Goal: Book appointment/travel/reservation

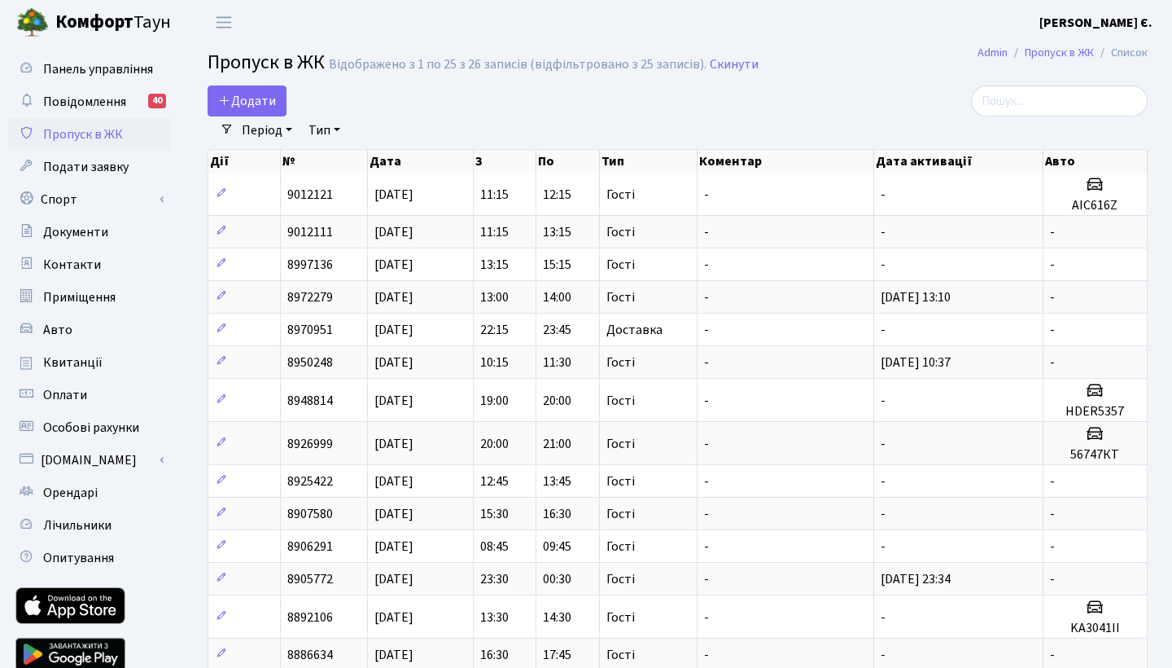
select select "25"
click at [81, 199] on link "Спорт" at bounding box center [89, 199] width 163 height 33
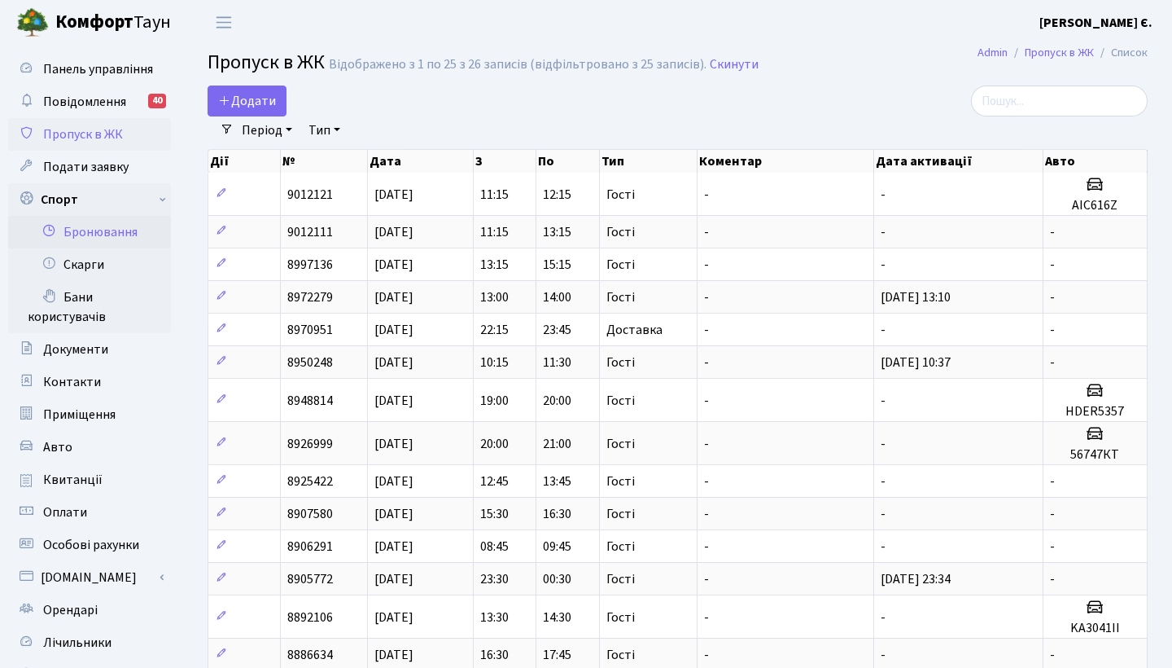
click at [114, 233] on link "Бронювання" at bounding box center [89, 232] width 163 height 33
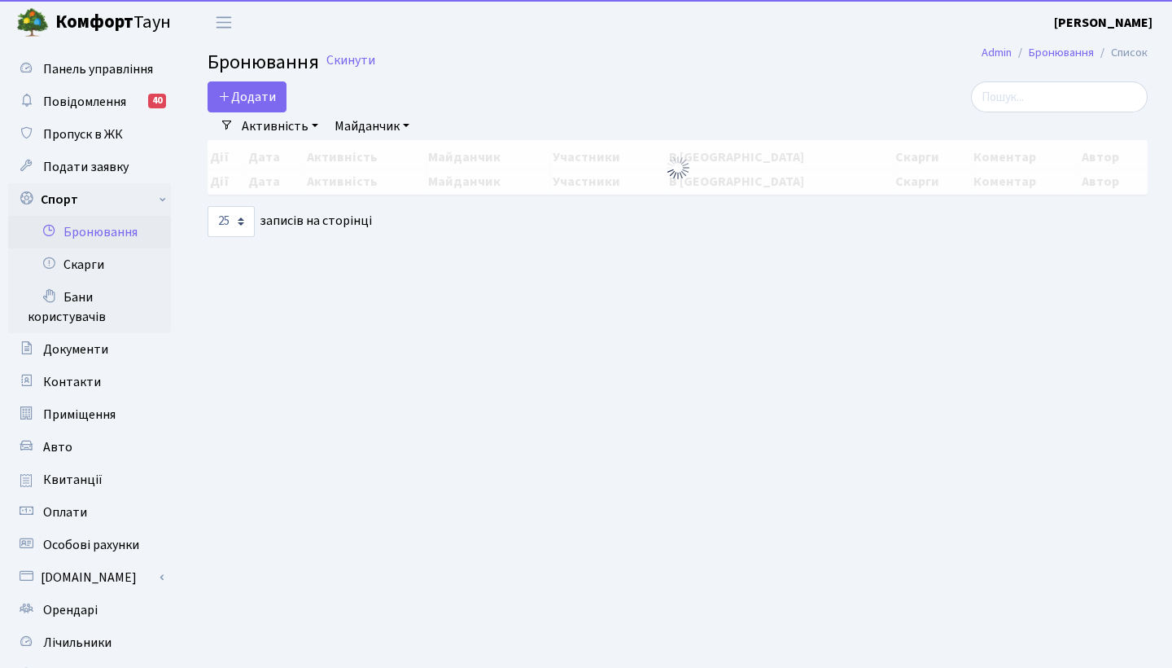
select select "25"
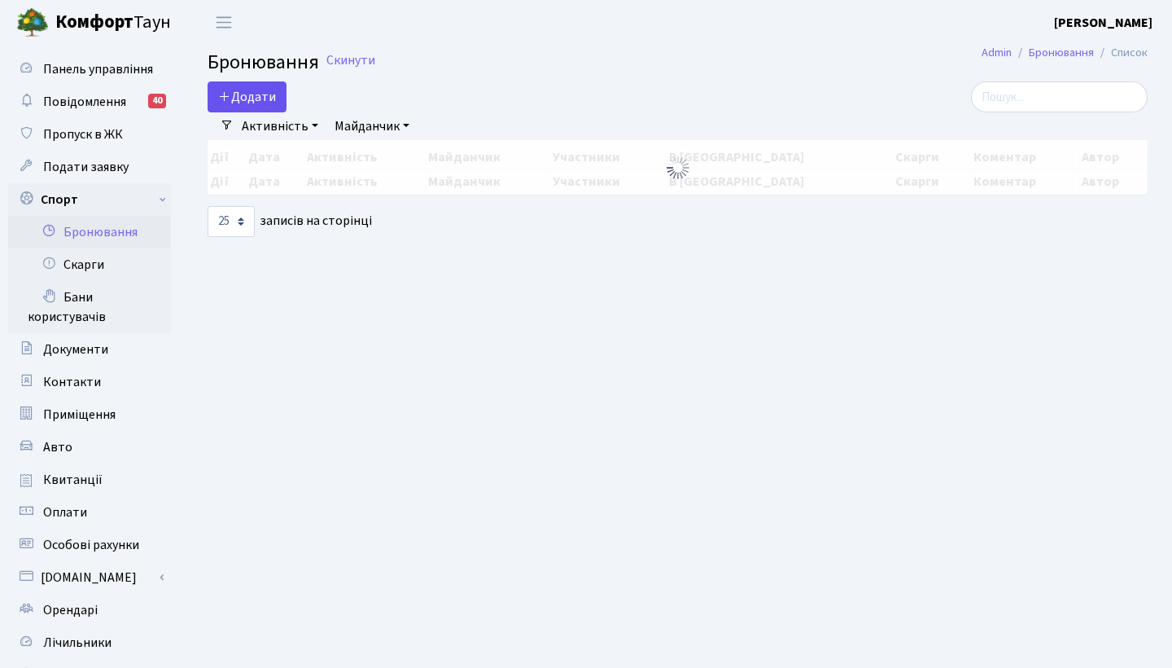
click at [280, 103] on button "Додати" at bounding box center [247, 96] width 79 height 31
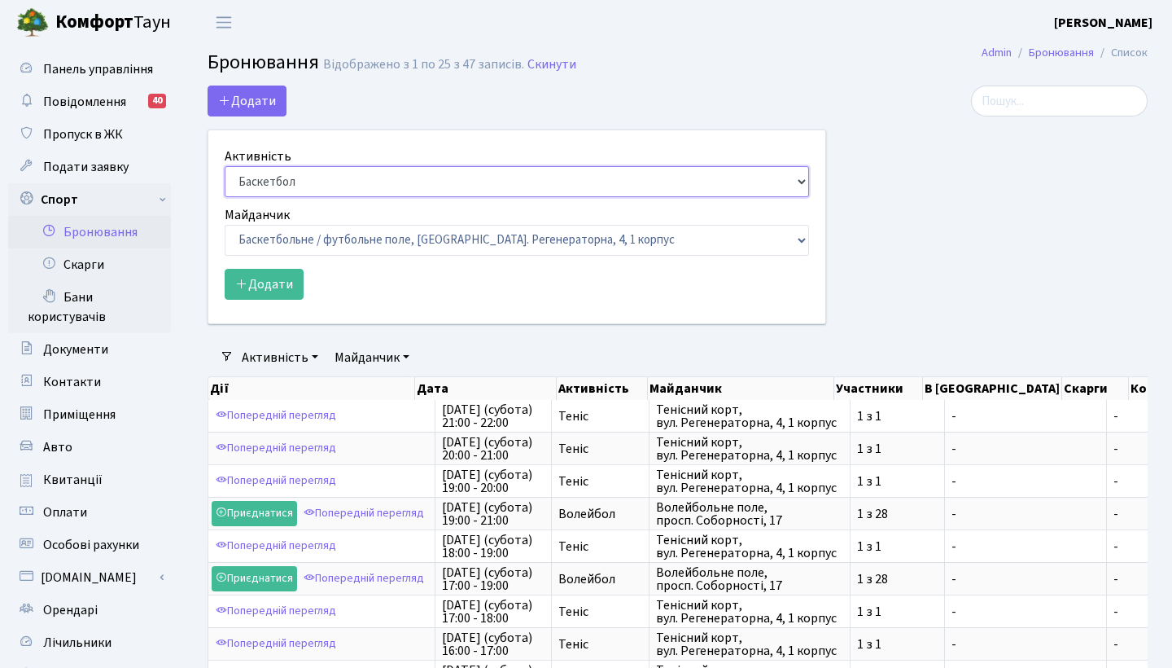
select select "1"
click at [267, 284] on button "Додати" at bounding box center [264, 284] width 79 height 31
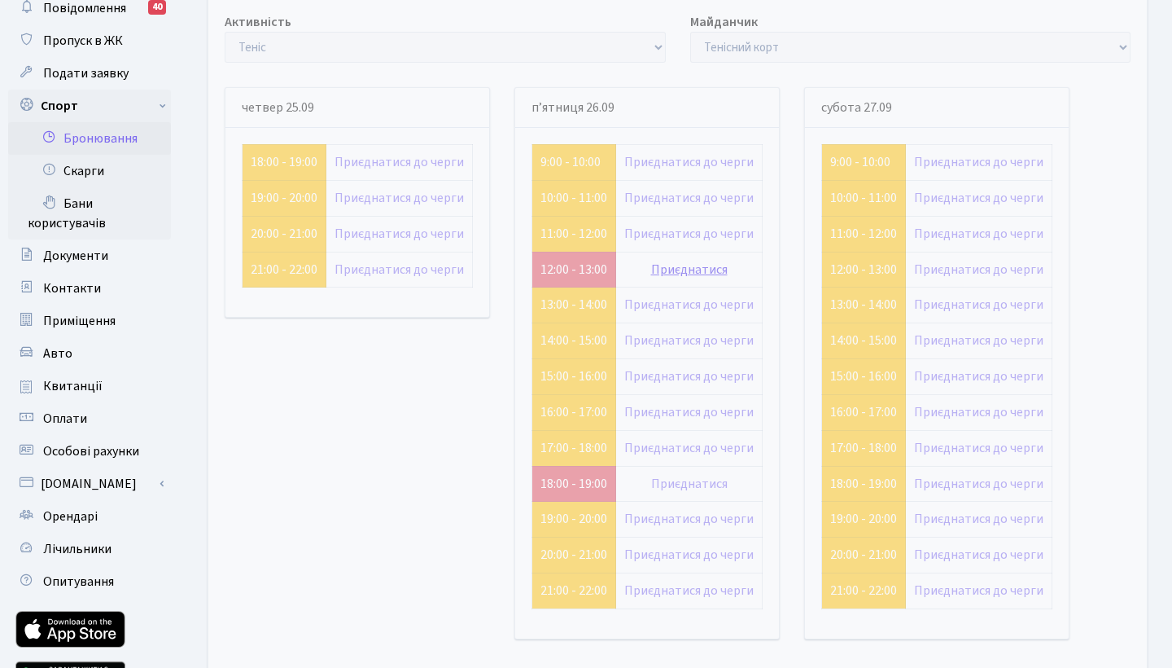
scroll to position [122, 0]
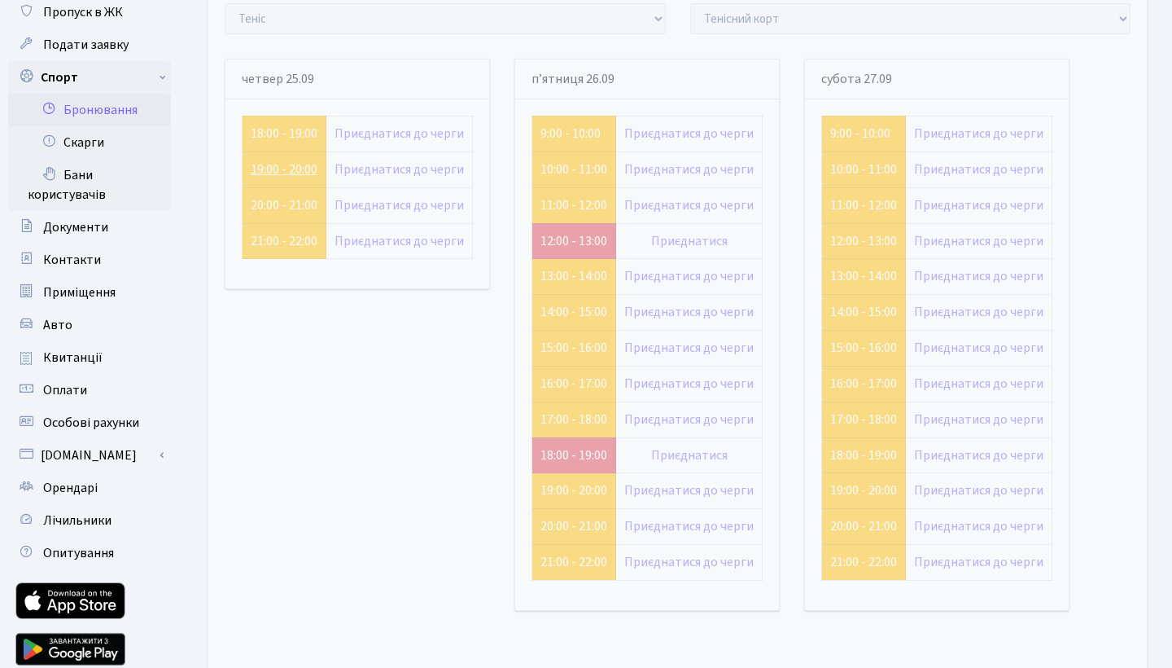
click at [268, 175] on link "19:00 - 20:00" at bounding box center [284, 169] width 67 height 18
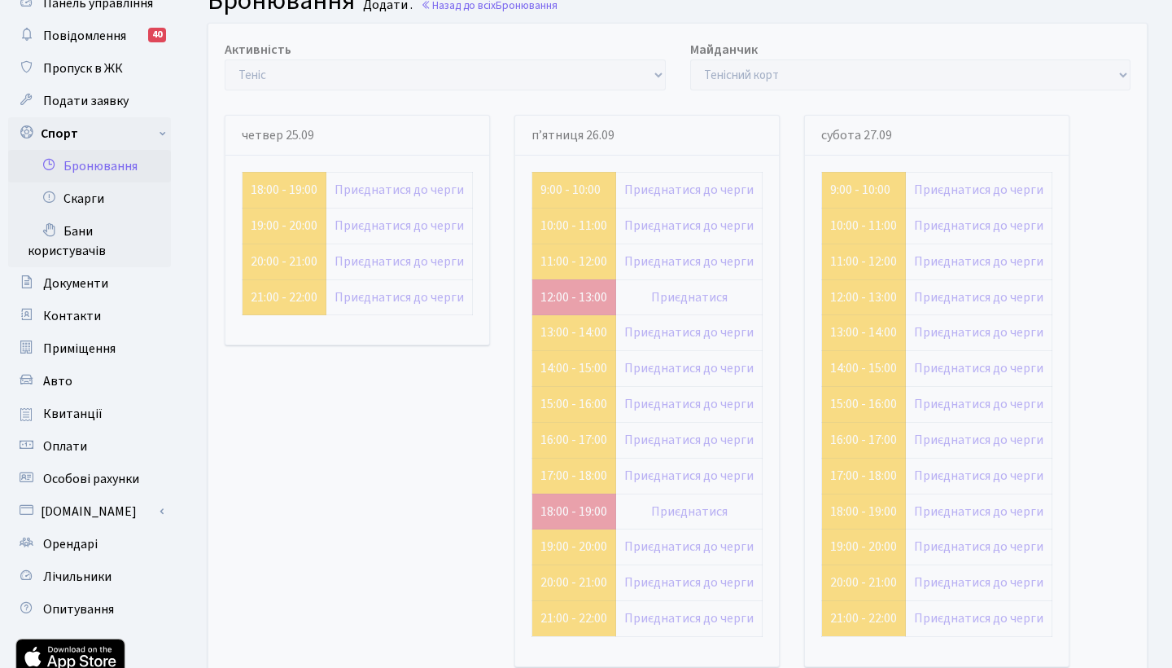
scroll to position [64, 0]
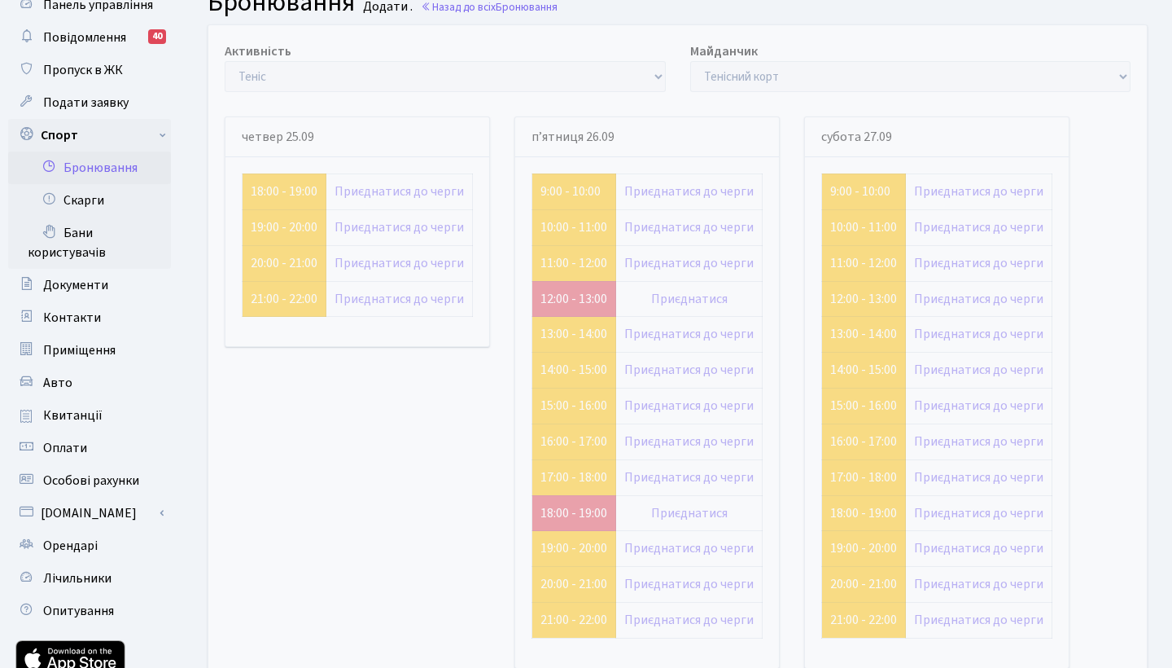
drag, startPoint x: 536, startPoint y: 136, endPoint x: 633, endPoint y: 138, distance: 96.9
click at [633, 138] on div "п’ятниця 26.09" at bounding box center [647, 137] width 264 height 40
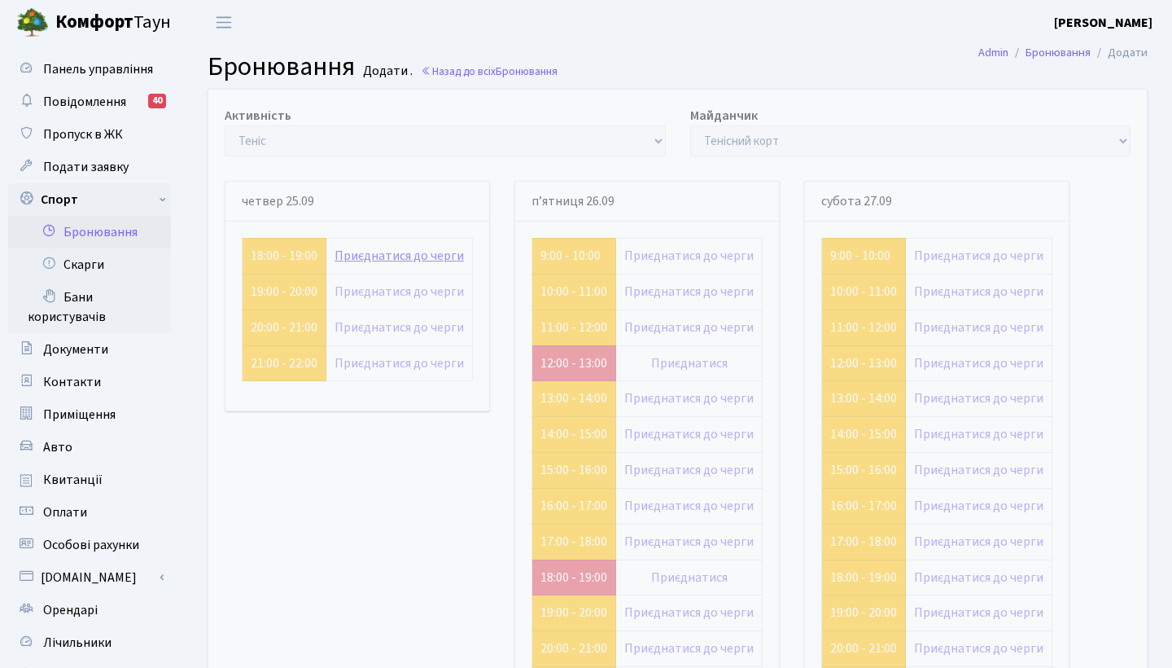
scroll to position [0, 0]
